Goal: Obtain resource: Obtain resource

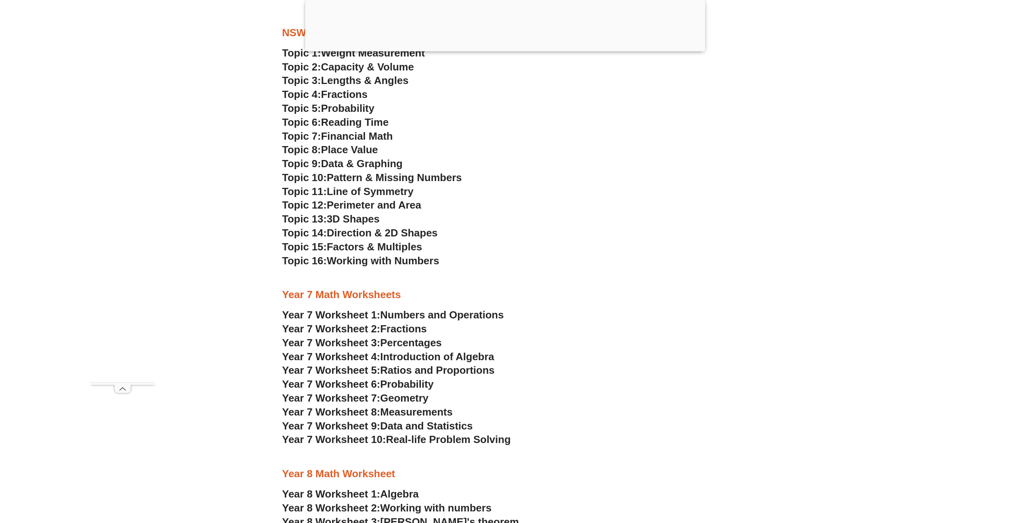
scroll to position [2269, 0]
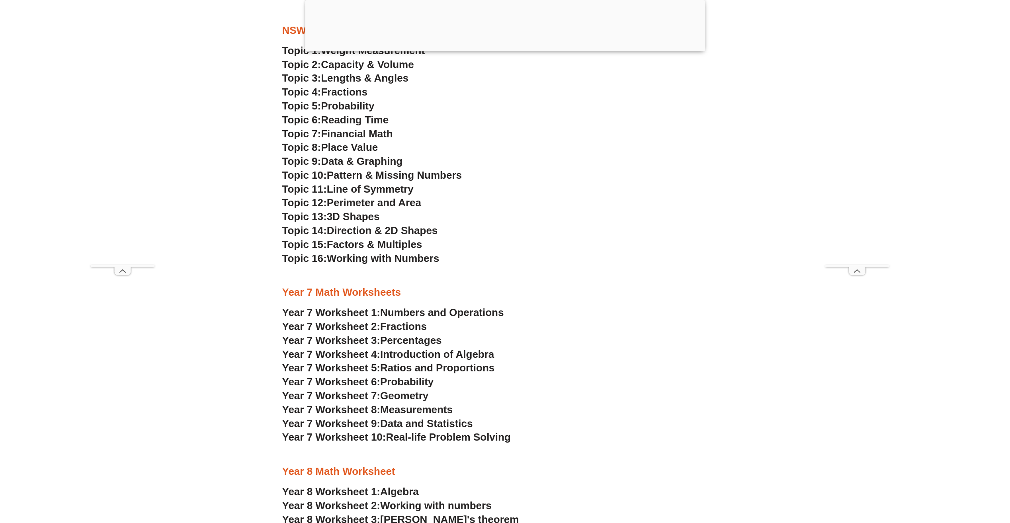
click at [461, 368] on span "Ratios and Proportions" at bounding box center [437, 368] width 114 height 12
click at [403, 380] on span "Probability" at bounding box center [406, 382] width 53 height 12
click at [413, 400] on span "Geometry" at bounding box center [404, 396] width 48 height 12
click at [405, 408] on span "Measurements" at bounding box center [416, 410] width 72 height 12
click at [395, 427] on span "Data and Statistics" at bounding box center [426, 424] width 93 height 12
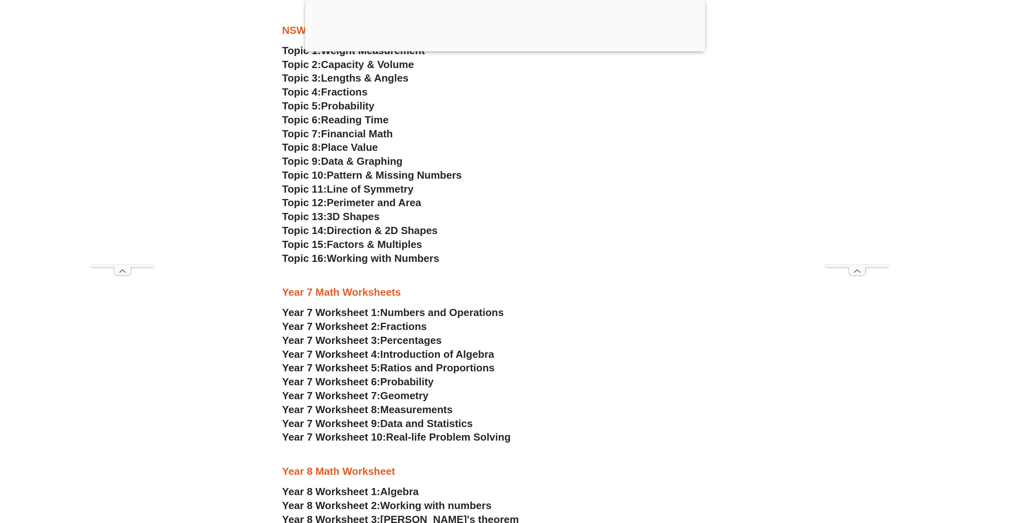
click at [377, 439] on span "Year 7 Worksheet 10:" at bounding box center [334, 437] width 104 height 12
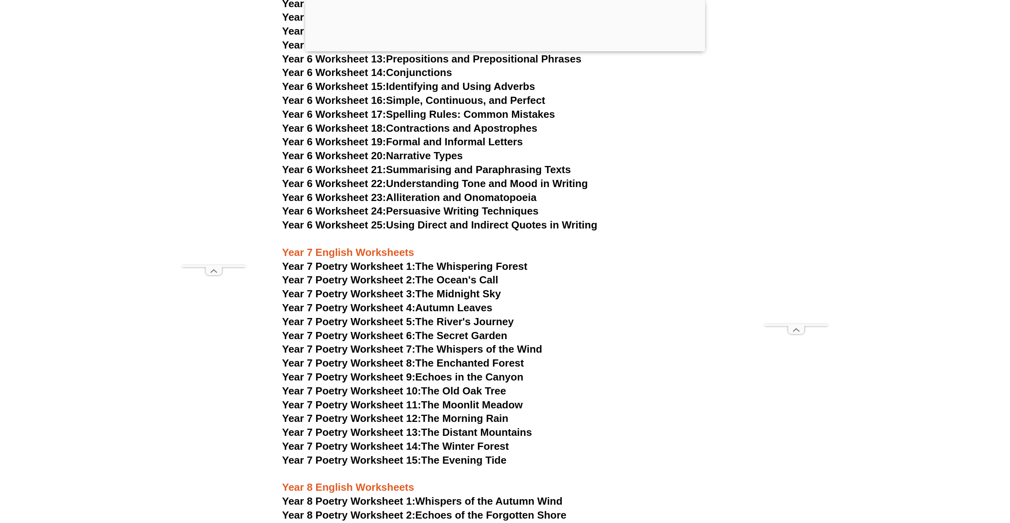
scroll to position [5015, 0]
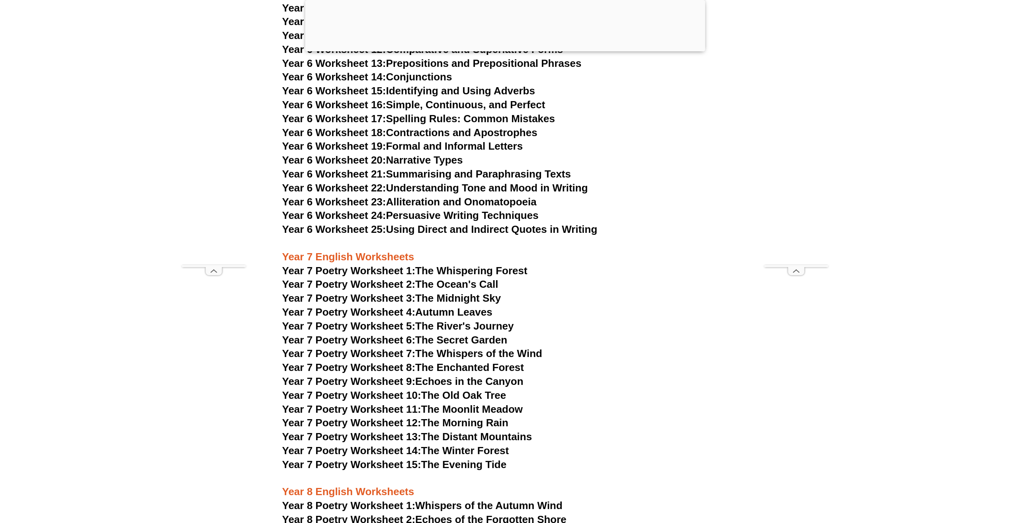
click at [418, 265] on link "Year 7 Poetry Worksheet 1: The Whispering Forest" at bounding box center [404, 271] width 245 height 12
click at [403, 278] on span "Year 7 Poetry Worksheet 2:" at bounding box center [348, 284] width 133 height 12
click at [449, 292] on link "Year 7 Poetry Worksheet 3: The Midnight Sky" at bounding box center [391, 298] width 219 height 12
click at [422, 306] on link "Year 7 Poetry Worksheet 4: Autumn Leaves" at bounding box center [387, 312] width 210 height 12
click at [474, 320] on link "Year 7 Poetry Worksheet 5: The River's Journey" at bounding box center [398, 326] width 232 height 12
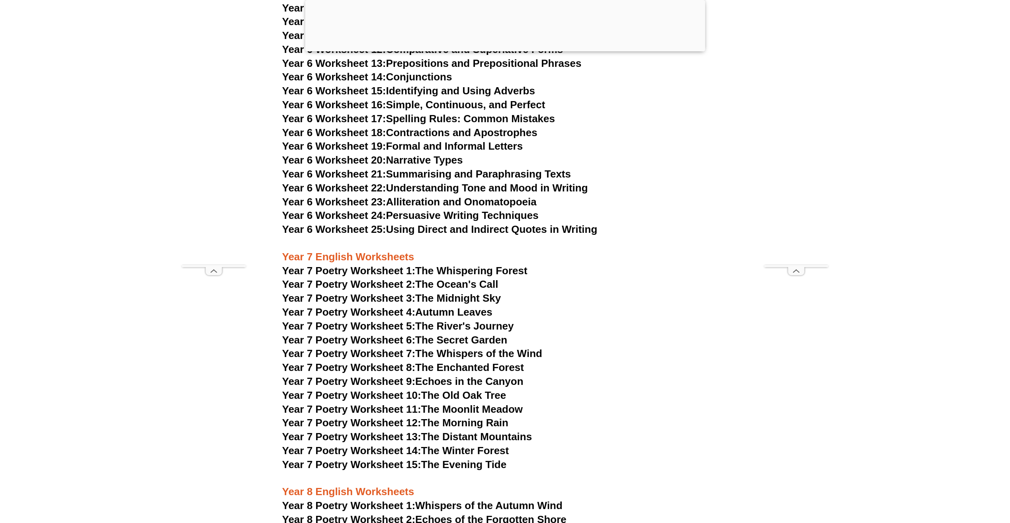
click at [437, 334] on link "Year 7 Poetry Worksheet 6: The Secret Garden" at bounding box center [394, 340] width 225 height 12
click at [474, 347] on link "Year 7 Poetry Worksheet 7: The Whispers of the Wind" at bounding box center [412, 353] width 260 height 12
click at [453, 361] on link "Year 7 Poetry Worksheet 8: The Enchanted Forest" at bounding box center [403, 367] width 242 height 12
click at [433, 375] on link "Year 7 Poetry Worksheet 9: Echoes in the Canyon" at bounding box center [402, 381] width 241 height 12
click at [421, 389] on span "Year 7 Poetry Worksheet 10:" at bounding box center [351, 395] width 139 height 12
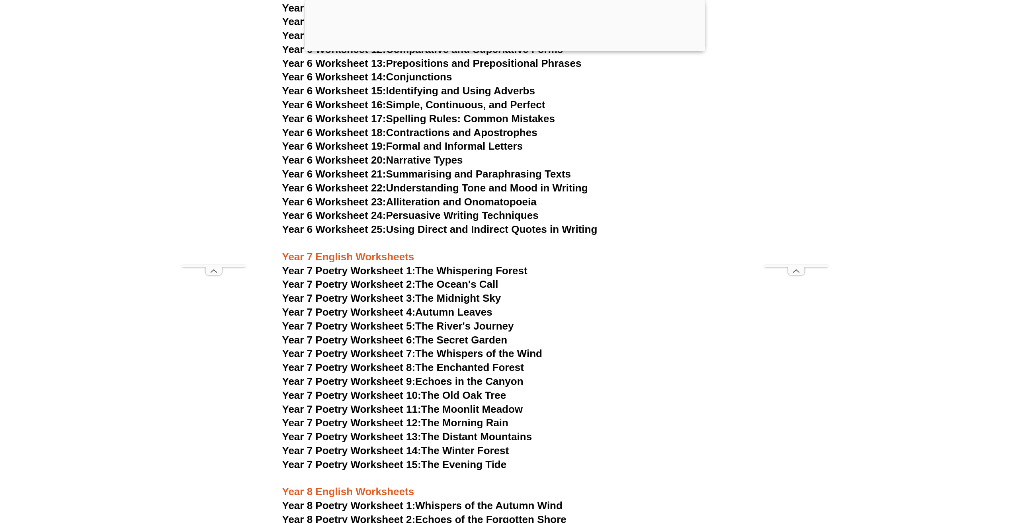
click at [455, 403] on link "Year 7 Poetry Worksheet 11: The Moonlit Meadow" at bounding box center [402, 409] width 241 height 12
click at [454, 417] on link "Year 7 Poetry Worksheet 12: The Morning Rain" at bounding box center [395, 423] width 226 height 12
click at [454, 431] on link "Year 7 Poetry Worksheet 13: The Distant Mountains" at bounding box center [407, 437] width 250 height 12
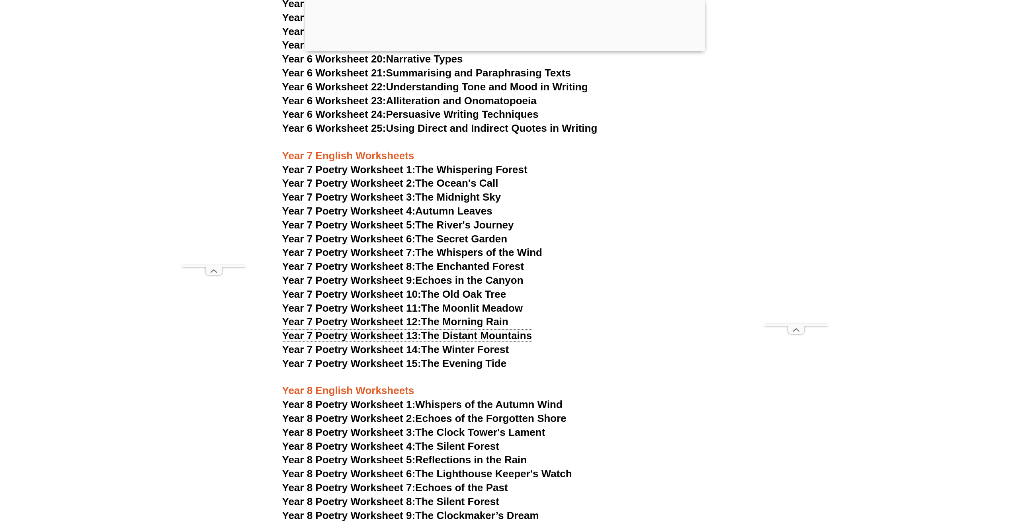
scroll to position [5135, 0]
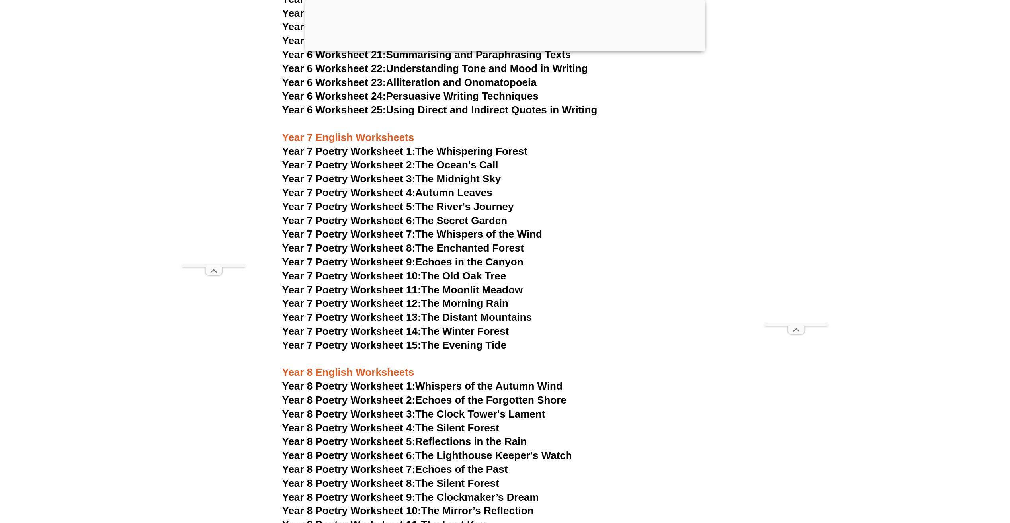
click at [476, 325] on link "Year 7 Poetry Worksheet 14: The Winter Forest" at bounding box center [395, 331] width 227 height 12
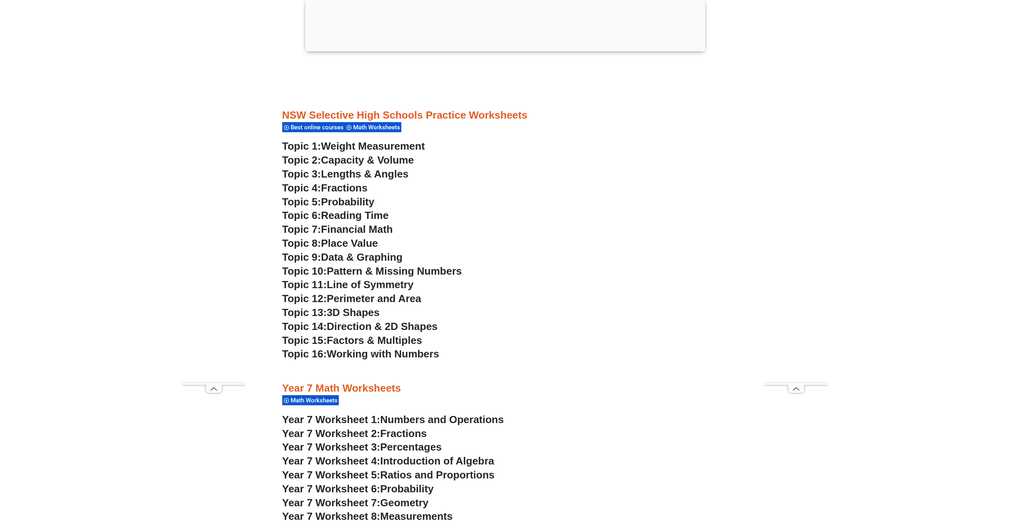
scroll to position [2360, 0]
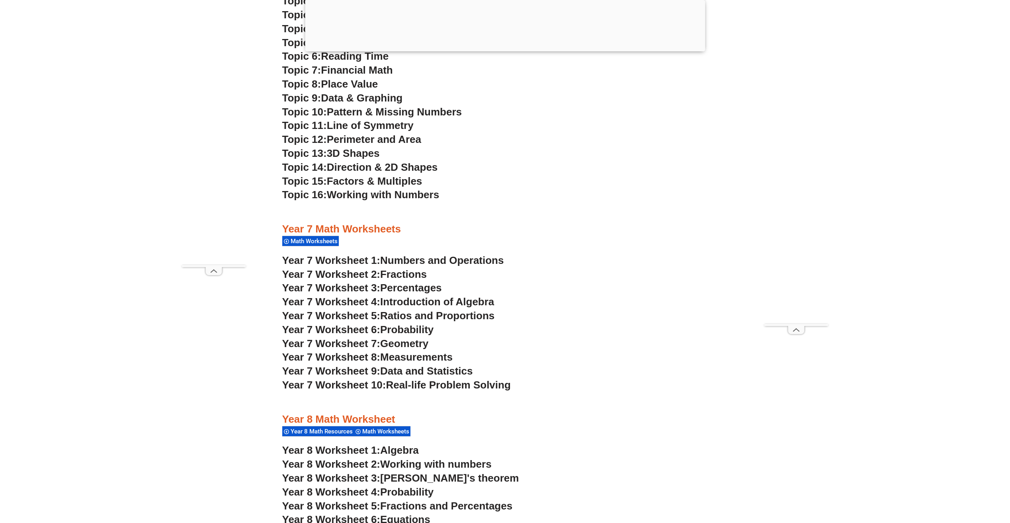
click at [409, 375] on span "Data and Statistics" at bounding box center [426, 371] width 93 height 12
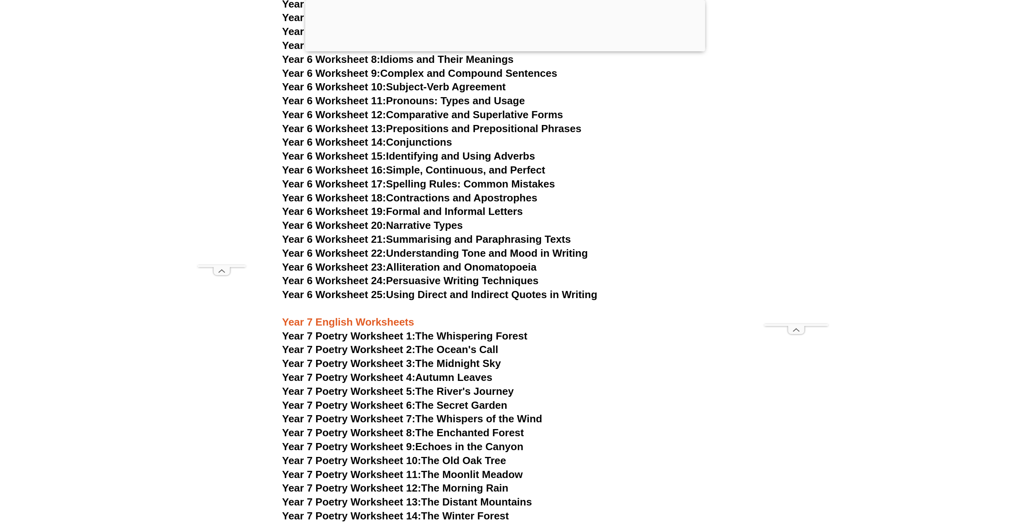
scroll to position [5037, 0]
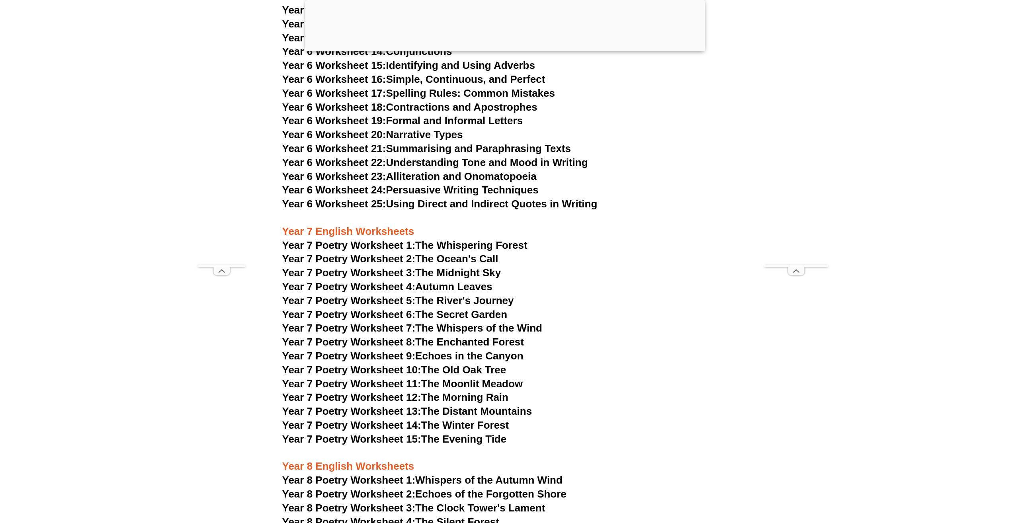
click at [460, 433] on link "Year 7 Poetry Worksheet 15: The Evening Tide" at bounding box center [394, 439] width 224 height 12
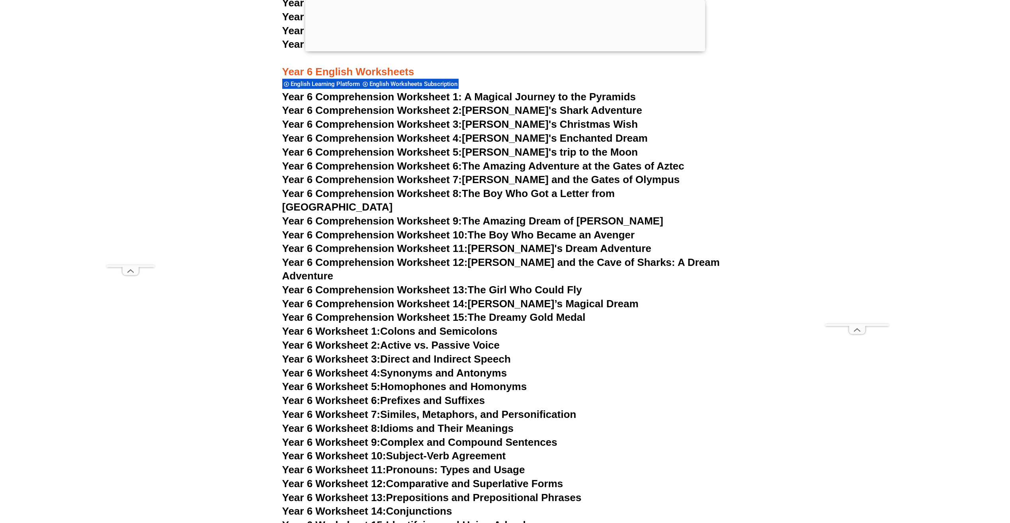
scroll to position [4560, 0]
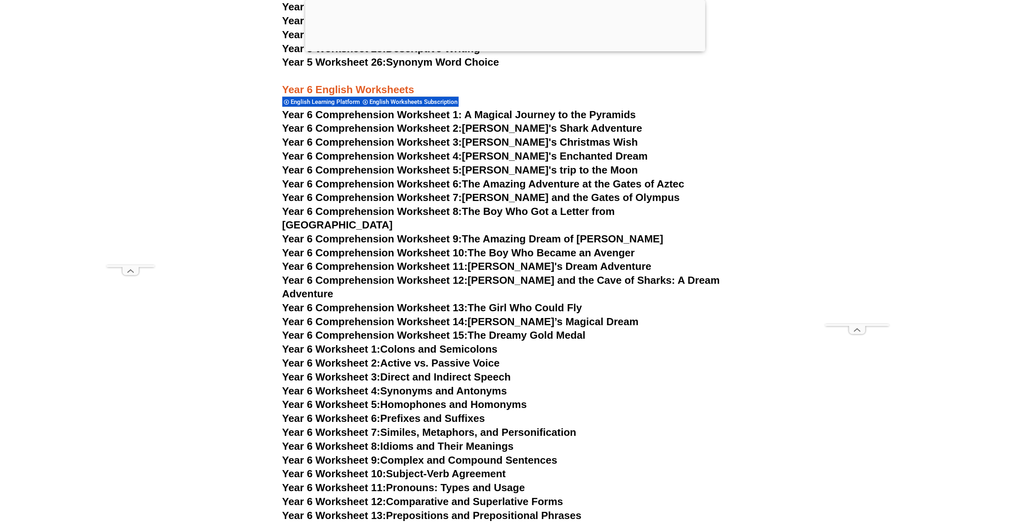
click at [491, 114] on span "Year 6 Comprehension Worksheet 1: A Magical Journey to the Pyramids" at bounding box center [459, 115] width 354 height 12
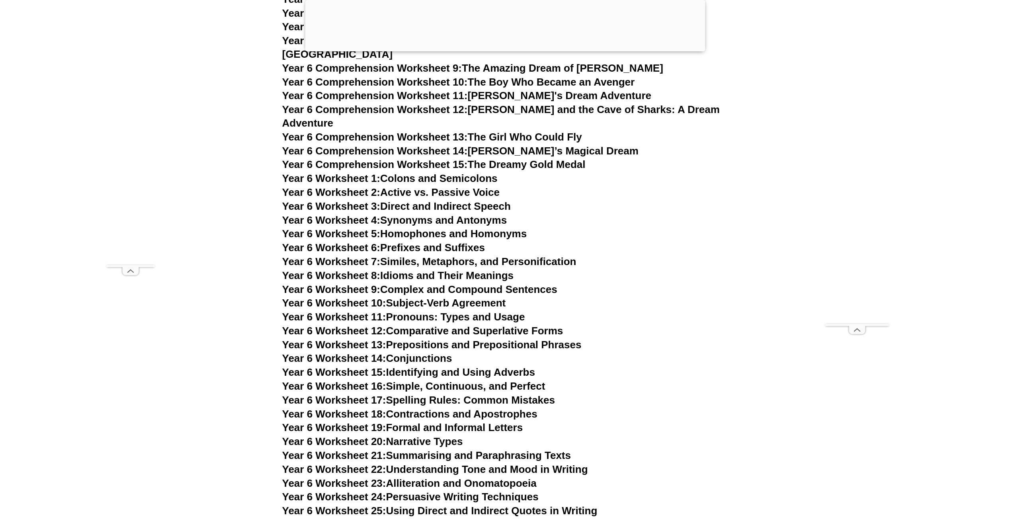
scroll to position [4759, 0]
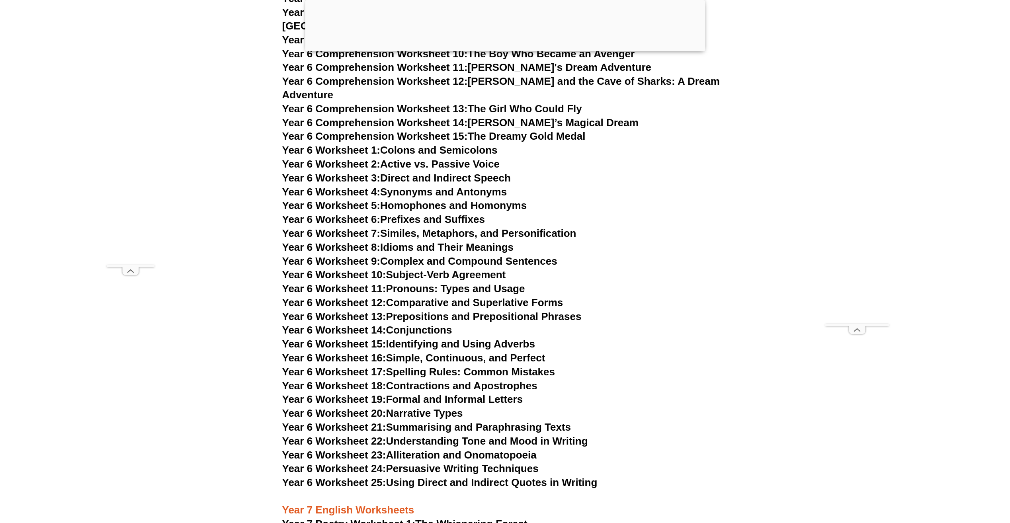
click at [460, 449] on link "Year 6 Worksheet 23: Alliteration and Onomatopoeia" at bounding box center [409, 455] width 254 height 12
click at [439, 435] on link "Year 6 Worksheet 22: Understanding Tone and Mood in Writing" at bounding box center [435, 441] width 306 height 12
click at [469, 421] on link "Year 6 Worksheet 21: Summarising and Paraphrasing Texts" at bounding box center [426, 427] width 289 height 12
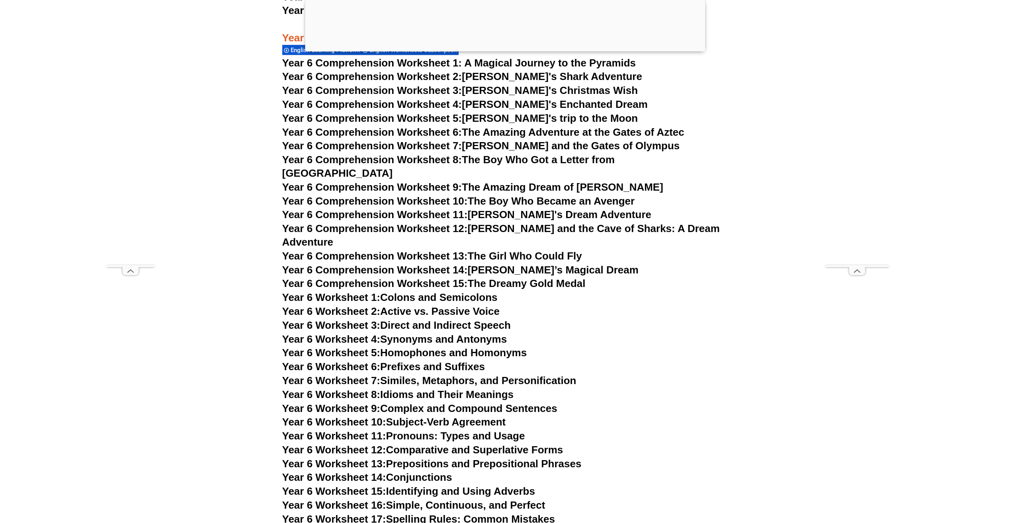
scroll to position [4571, 0]
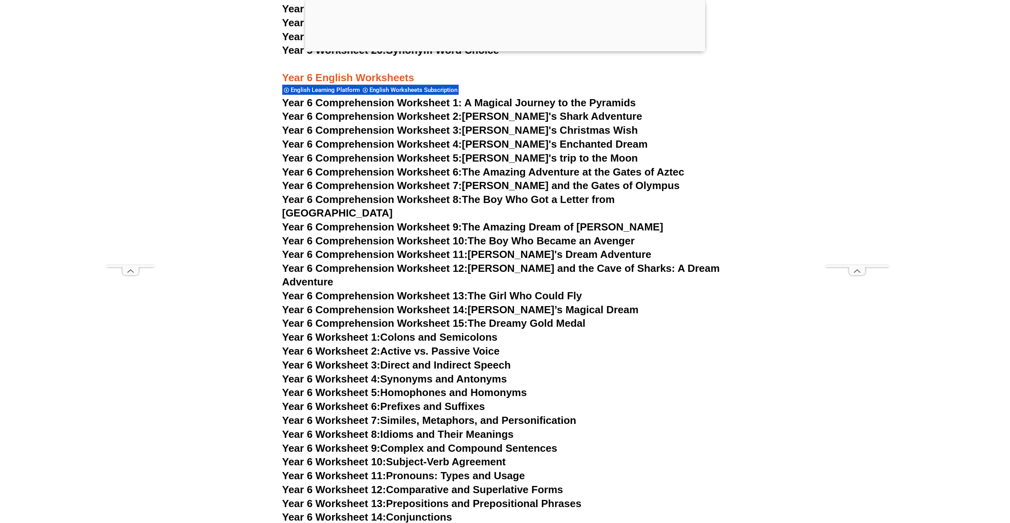
click at [576, 103] on span "Year 6 Comprehension Worksheet 1: A Magical Journey to the Pyramids" at bounding box center [459, 103] width 354 height 12
click at [485, 116] on link "Year 6 Comprehension Worksheet 2: Jake's Shark Adventure" at bounding box center [462, 116] width 360 height 12
click at [509, 128] on link "Year 6 Comprehension Worksheet 3: Tommy's Christmas Wish" at bounding box center [460, 130] width 356 height 12
click at [523, 143] on link "Year 6 Comprehension Worksheet 4: Lily's Enchanted Dream" at bounding box center [464, 144] width 365 height 12
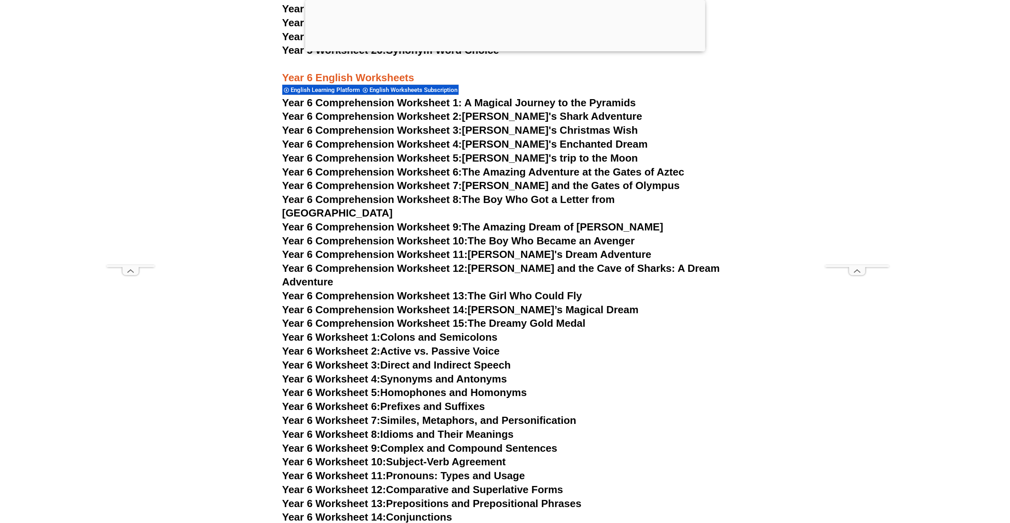
click at [531, 155] on link "Year 6 Comprehension Worksheet 5: Emily's trip to the Moon" at bounding box center [460, 158] width 356 height 12
click at [520, 160] on link "Year 6 Comprehension Worksheet 5: Emily's trip to the Moon" at bounding box center [460, 158] width 356 height 12
click at [512, 175] on link "Year 6 Comprehension Worksheet 6: The Amazing Adventure at the Gates of Aztec" at bounding box center [483, 172] width 402 height 12
click at [499, 190] on link "Year 6 Comprehension Worksheet 7: Tommy and the Gates of Olympus" at bounding box center [481, 186] width 398 height 12
click at [505, 201] on link "Year 6 Comprehension Worksheet 8: The Boy Who Got a Letter from Hogwarts" at bounding box center [448, 205] width 333 height 25
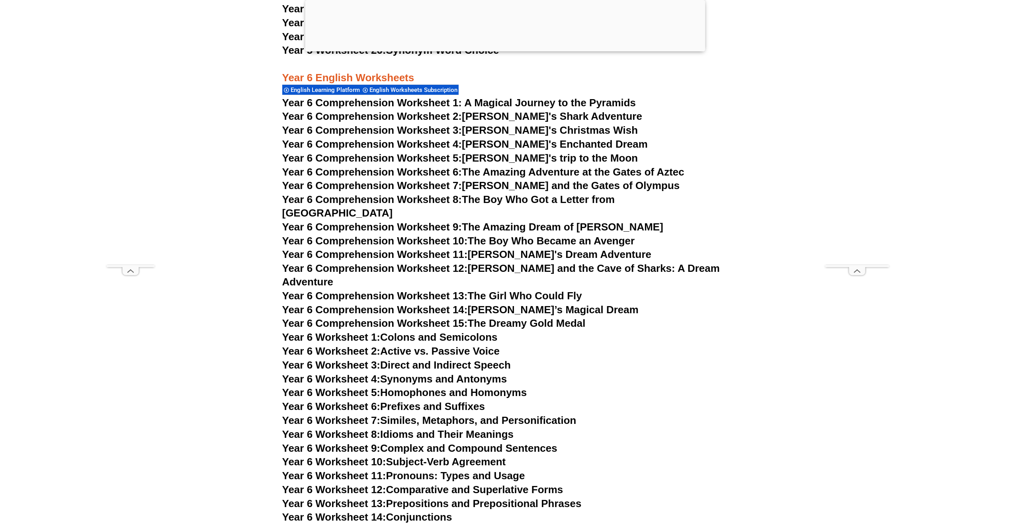
click at [553, 221] on link "Year 6 Comprehension Worksheet 9: The Amazing Dream of Oliver" at bounding box center [472, 227] width 381 height 12
click at [551, 235] on link "Year 6 Comprehension Worksheet 10: The Boy Who Became an Avenger" at bounding box center [458, 241] width 353 height 12
click at [534, 248] on link "Year 6 Comprehension Worksheet 11: Lila's Dream Adventure" at bounding box center [466, 254] width 369 height 12
click at [513, 248] on link "Year 6 Comprehension Worksheet 11: Lila's Dream Adventure" at bounding box center [466, 254] width 369 height 12
click at [600, 262] on link "Year 6 Comprehension Worksheet 12: Emma and the Cave of Sharks: A Dream Adventu…" at bounding box center [500, 274] width 437 height 25
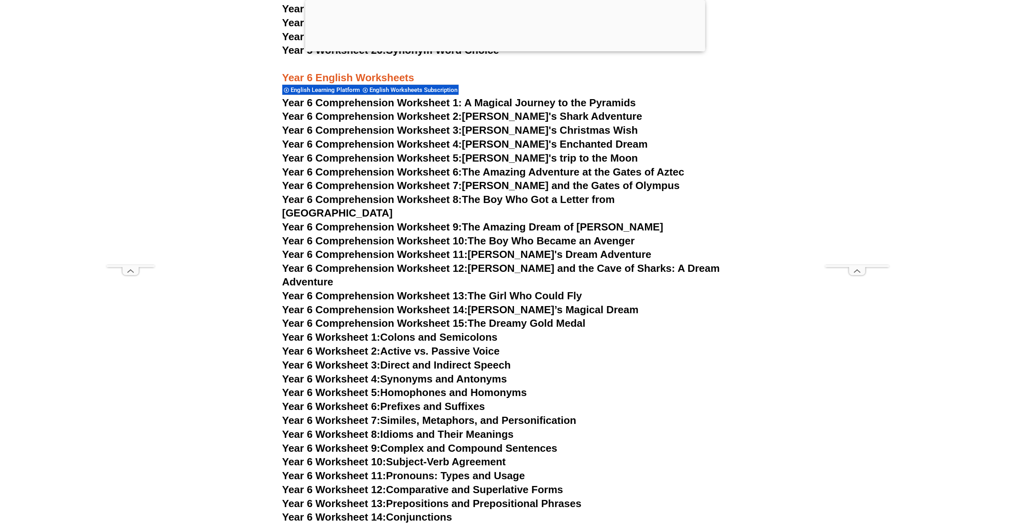
click at [538, 290] on link "Year 6 Comprehension Worksheet 13: The Girl Who Could Fly" at bounding box center [432, 296] width 300 height 12
click at [499, 304] on link "Year 6 Comprehension Worksheet 14: Sophie’s Magical Dream" at bounding box center [460, 310] width 356 height 12
click at [521, 317] on link "Year 6 Comprehension Worksheet 15: The Dreamy Gold Medal" at bounding box center [433, 323] width 303 height 12
